Goal: Learn about a topic

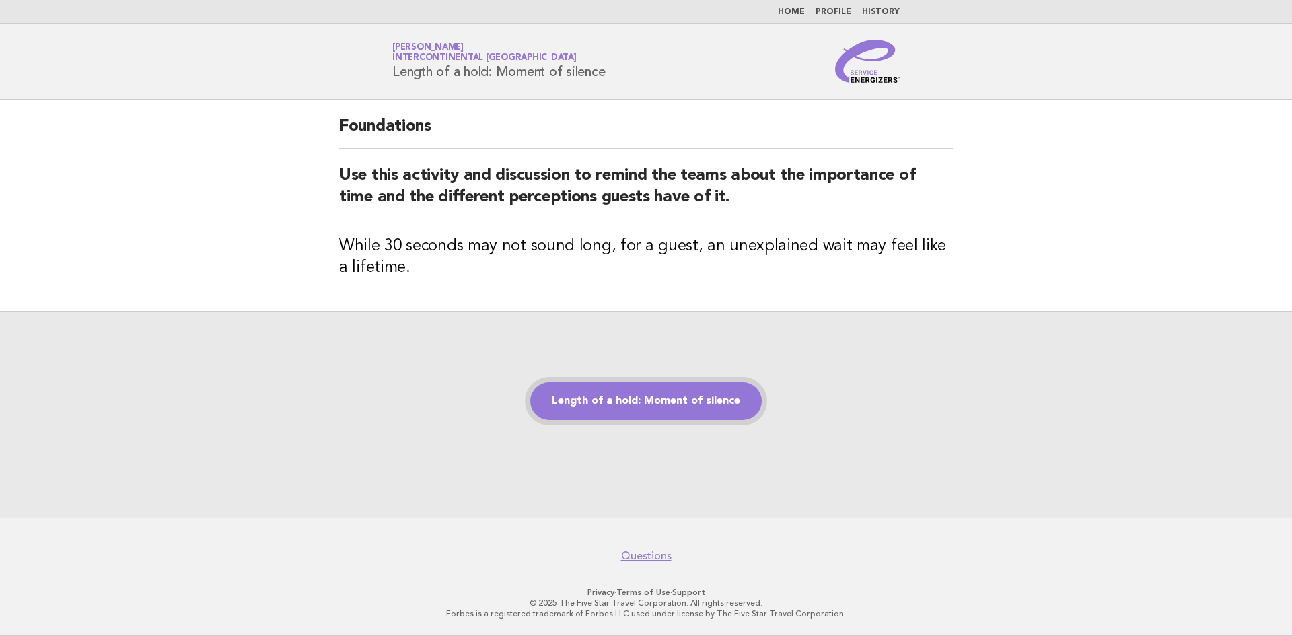
click at [679, 406] on link "Length of a hold: Moment of silence" at bounding box center [645, 401] width 231 height 38
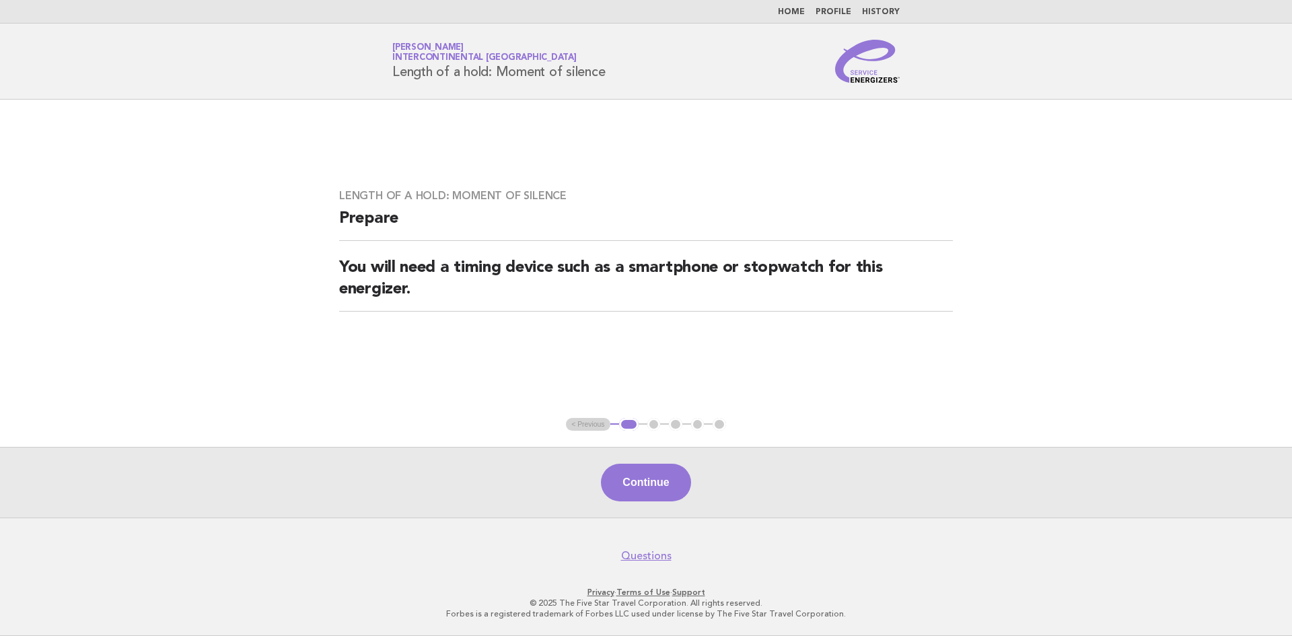
drag, startPoint x: 659, startPoint y: 474, endPoint x: 658, endPoint y: 466, distance: 8.2
click at [657, 468] on button "Continue" at bounding box center [645, 483] width 89 height 38
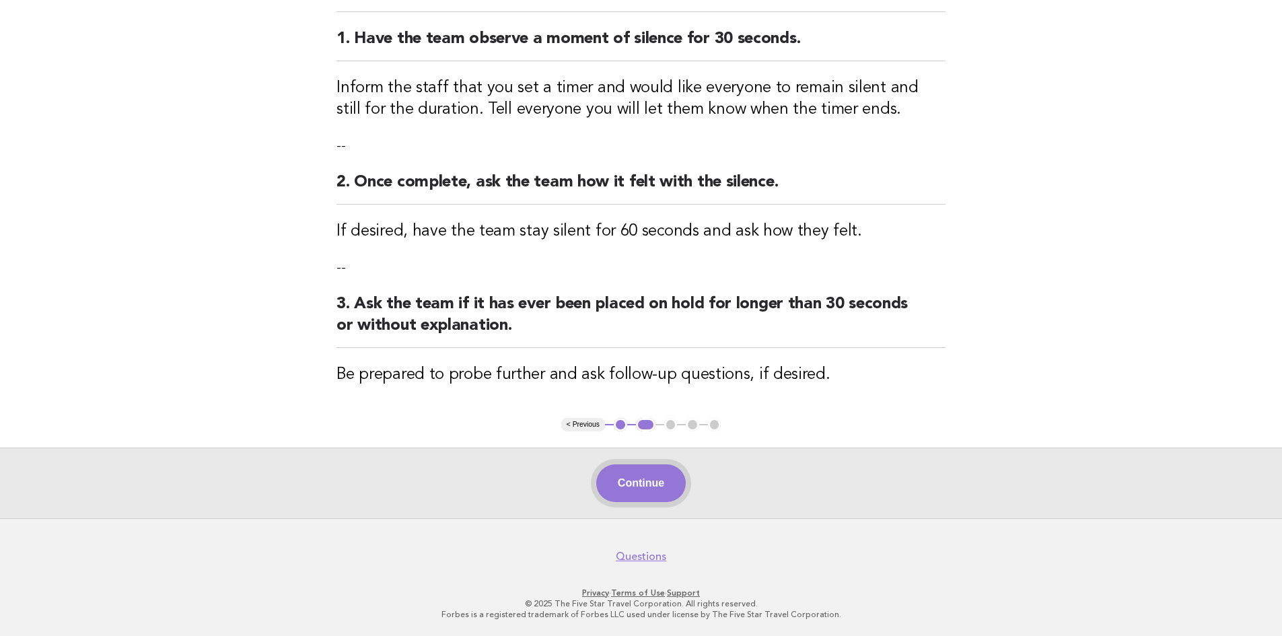
click at [655, 483] on button "Continue" at bounding box center [640, 483] width 89 height 38
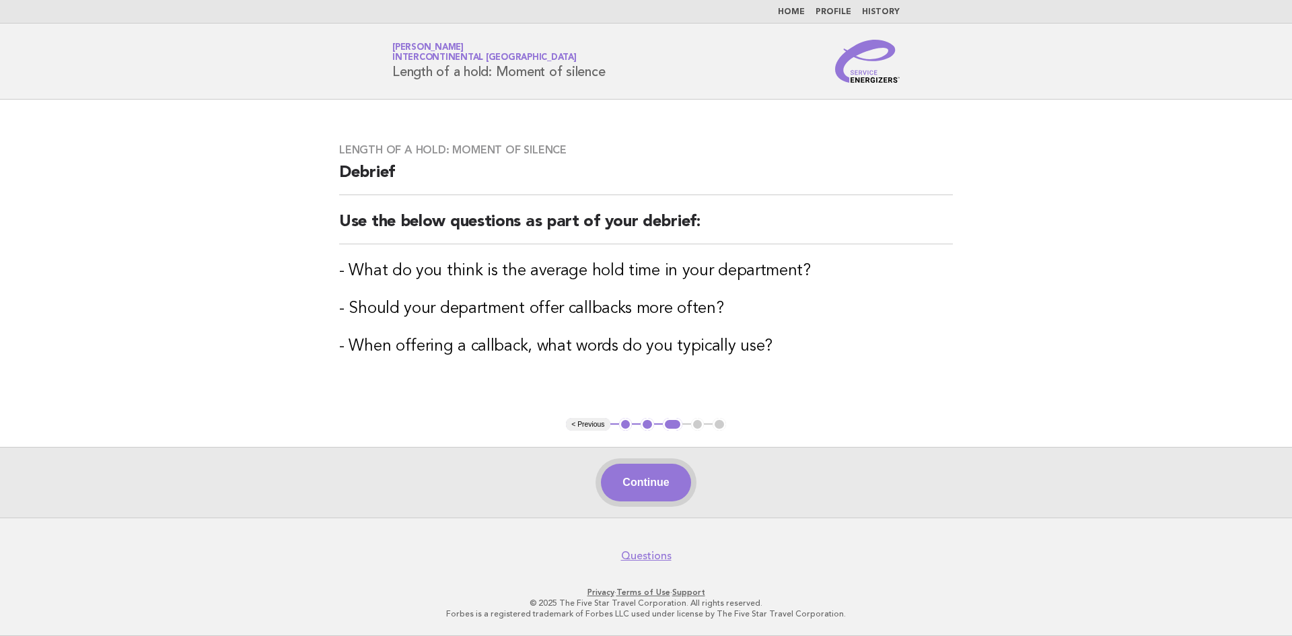
click at [644, 484] on button "Continue" at bounding box center [645, 483] width 89 height 38
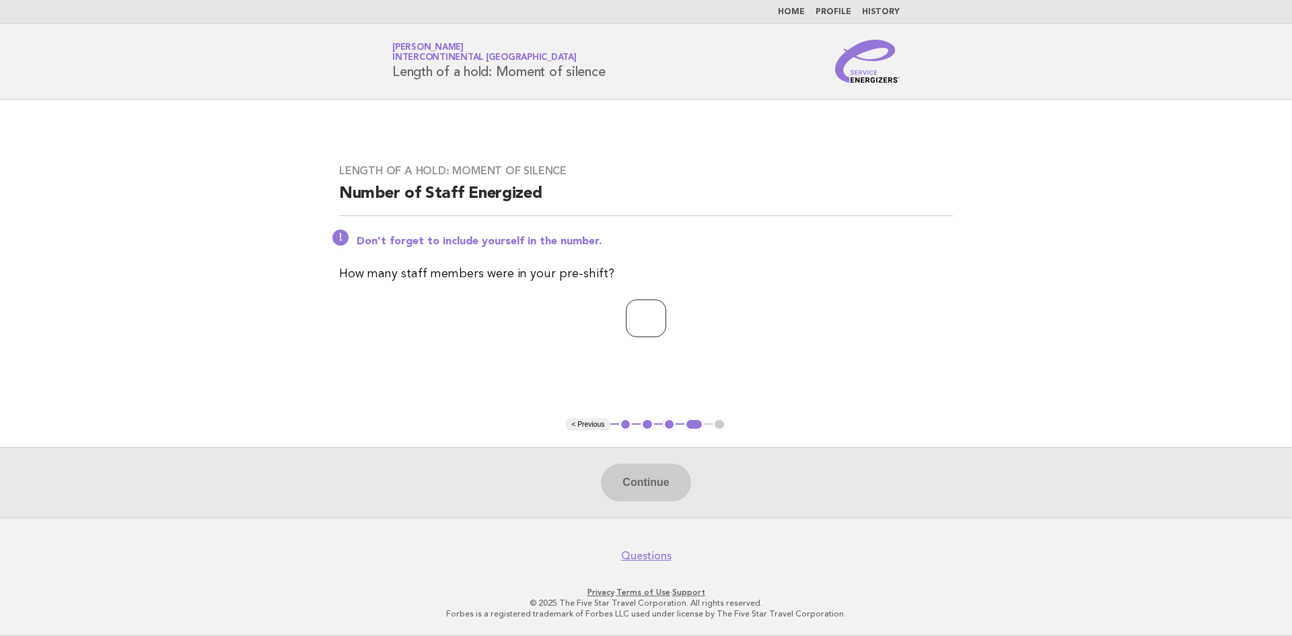
type input "*"
click at [666, 316] on input "*" at bounding box center [646, 318] width 40 height 38
click at [647, 474] on button "Continue" at bounding box center [645, 483] width 89 height 38
